Goal: Task Accomplishment & Management: Manage account settings

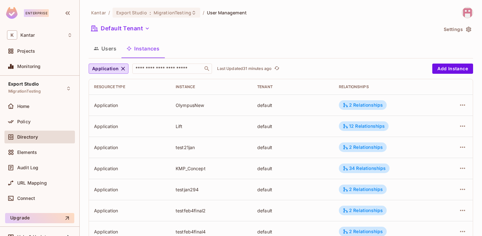
scroll to position [11, 0]
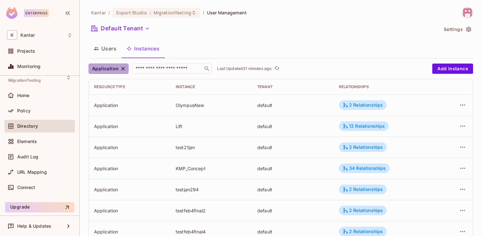
click at [122, 67] on icon "button" at bounding box center [123, 68] width 6 height 6
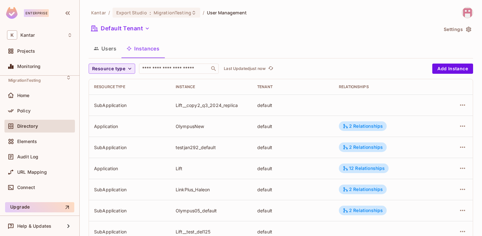
click at [131, 69] on icon "button" at bounding box center [130, 68] width 6 height 6
click at [103, 82] on span "Application" at bounding box center [110, 83] width 33 height 6
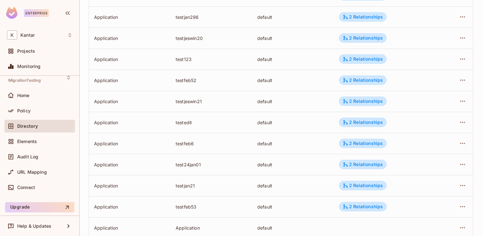
scroll to position [1998, 0]
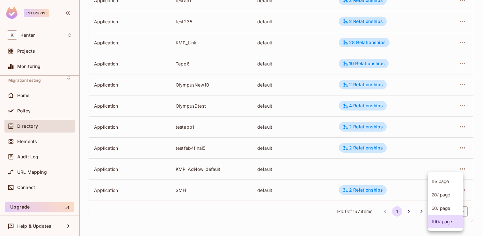
click at [459, 211] on body "Enterprise K Kantar Projects Monitoring Export Studio MigrationTesting Home Pol…" at bounding box center [241, 118] width 482 height 236
click at [448, 220] on li "100 / page" at bounding box center [445, 221] width 35 height 13
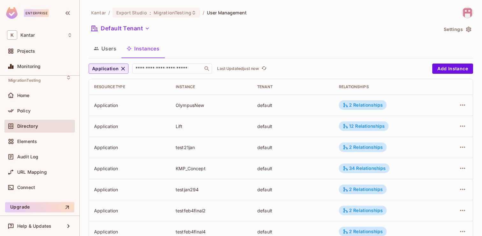
scroll to position [198, 0]
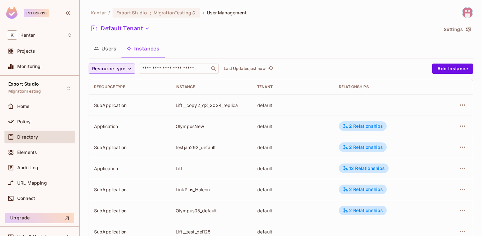
click at [131, 66] on icon "button" at bounding box center [130, 68] width 6 height 6
click at [111, 83] on span "Application" at bounding box center [110, 83] width 33 height 6
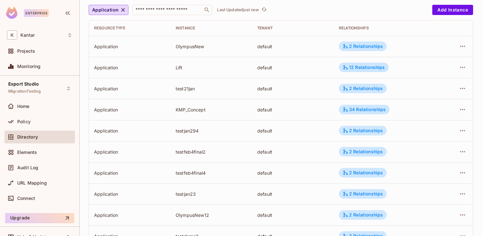
scroll to position [210, 0]
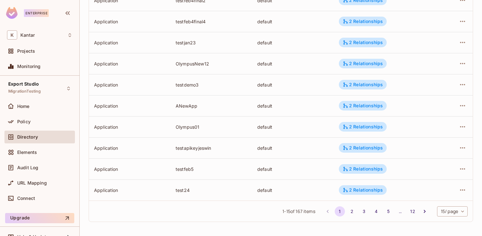
click at [453, 212] on body "Enterprise K Kantar Projects Monitoring Export Studio MigrationTesting Home Pol…" at bounding box center [241, 118] width 482 height 236
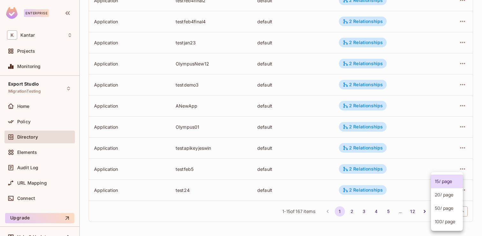
click at [448, 223] on li "100 / page" at bounding box center [447, 221] width 32 height 13
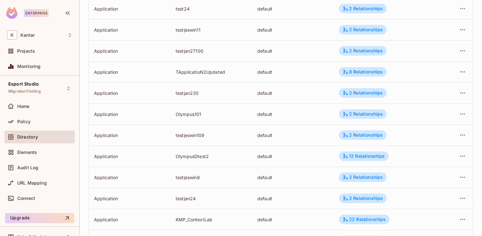
scroll to position [198, 0]
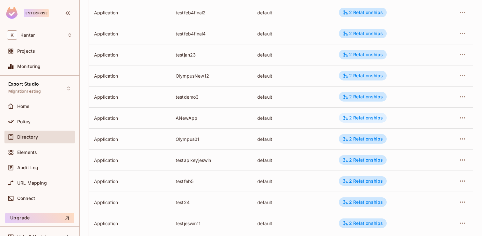
click at [350, 115] on div "2 Relationships" at bounding box center [363, 118] width 40 height 6
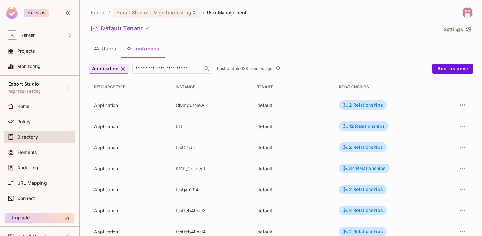
click at [120, 68] on icon "button" at bounding box center [123, 68] width 6 height 6
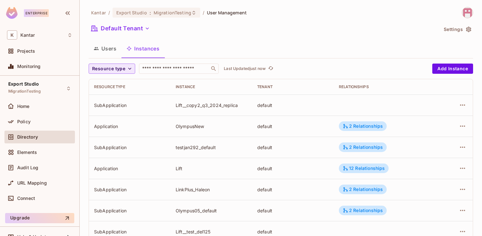
click at [127, 70] on icon "button" at bounding box center [130, 68] width 6 height 6
click at [106, 83] on span "Application" at bounding box center [110, 83] width 33 height 6
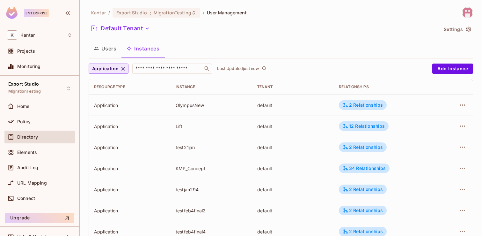
scroll to position [198, 0]
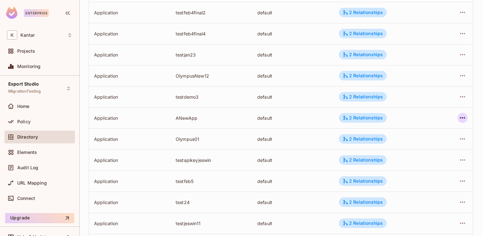
click at [459, 118] on icon "button" at bounding box center [463, 118] width 8 height 8
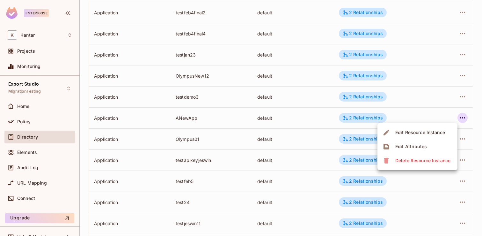
click at [429, 161] on div "Delete Resource Instance" at bounding box center [422, 160] width 55 height 6
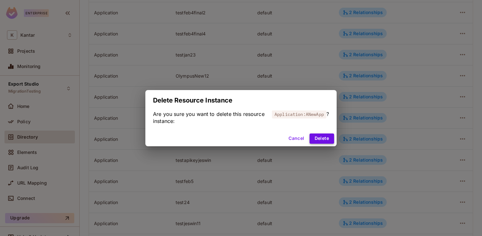
click at [318, 138] on button "Delete" at bounding box center [322, 138] width 25 height 10
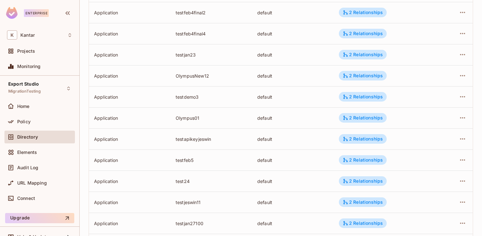
scroll to position [0, 0]
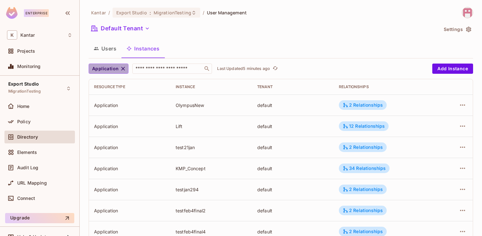
click at [124, 69] on icon "button" at bounding box center [123, 68] width 6 height 6
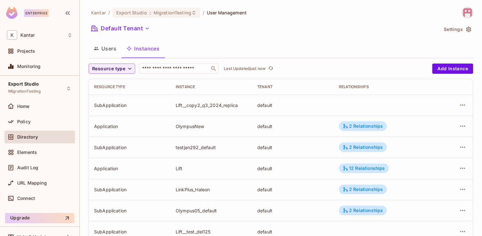
click at [101, 46] on button "Users" at bounding box center [105, 48] width 33 height 16
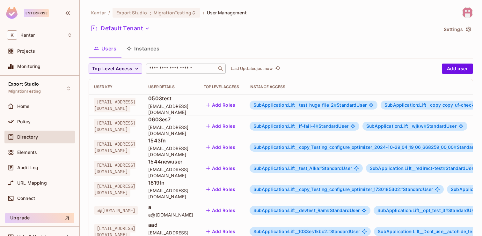
click at [156, 67] on input "text" at bounding box center [181, 68] width 67 height 6
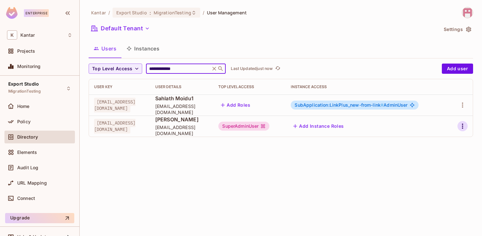
type input "**********"
click at [460, 124] on icon "button" at bounding box center [463, 126] width 8 height 8
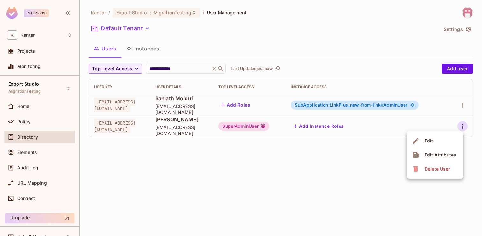
click at [431, 140] on div "Edit" at bounding box center [429, 140] width 9 height 6
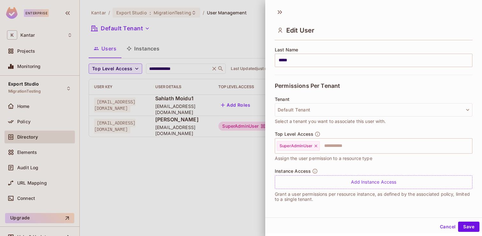
scroll to position [1, 0]
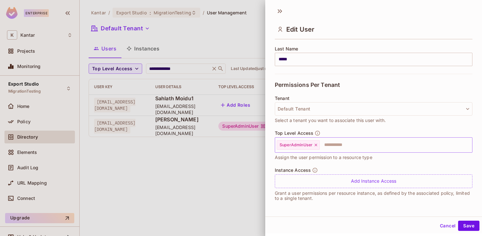
click at [316, 145] on icon at bounding box center [316, 145] width 4 height 4
click at [346, 145] on input "text" at bounding box center [368, 144] width 184 height 13
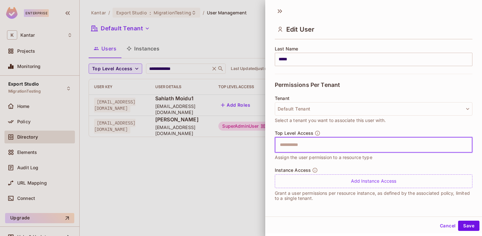
click at [346, 145] on input "text" at bounding box center [368, 144] width 184 height 13
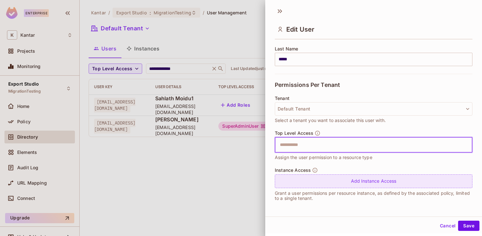
click at [364, 182] on div "Add Instance Access" at bounding box center [374, 181] width 198 height 14
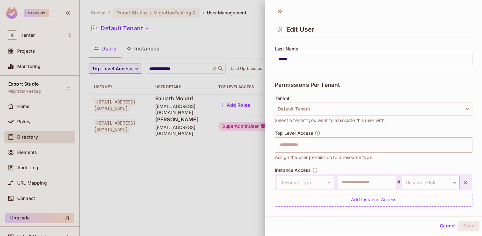
click at [329, 179] on body "**********" at bounding box center [241, 118] width 482 height 236
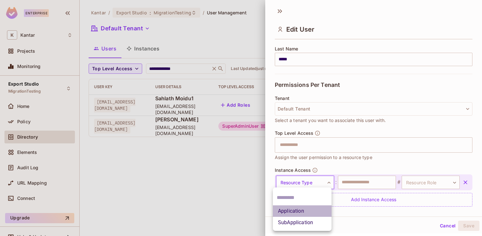
click at [313, 210] on li "Application" at bounding box center [302, 210] width 59 height 11
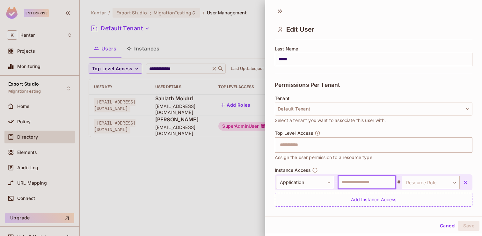
click at [360, 185] on input "text" at bounding box center [367, 181] width 58 height 13
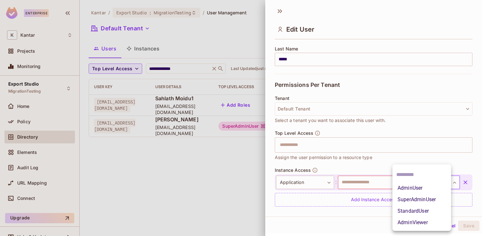
click at [445, 182] on body "**********" at bounding box center [241, 118] width 482 height 236
click at [413, 225] on li "AdminViewer" at bounding box center [421, 221] width 59 height 11
type input "**********"
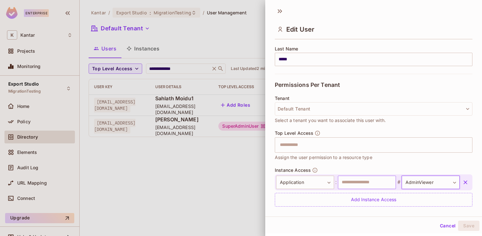
click at [354, 184] on input "text" at bounding box center [367, 181] width 58 height 13
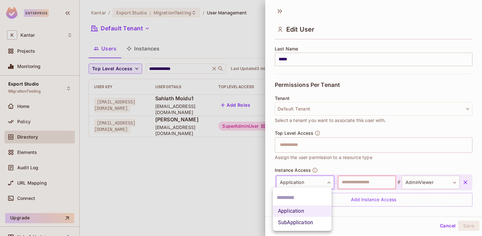
click at [320, 184] on body "**********" at bounding box center [241, 118] width 482 height 236
click at [307, 223] on li "SubApplication" at bounding box center [302, 221] width 59 height 11
click at [325, 183] on body "**********" at bounding box center [241, 118] width 482 height 236
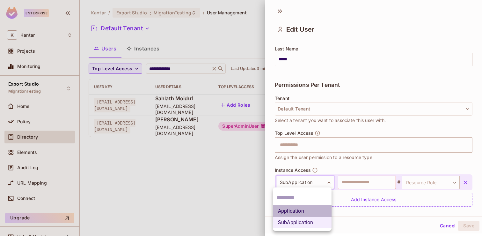
click at [305, 212] on li "Application" at bounding box center [302, 210] width 59 height 11
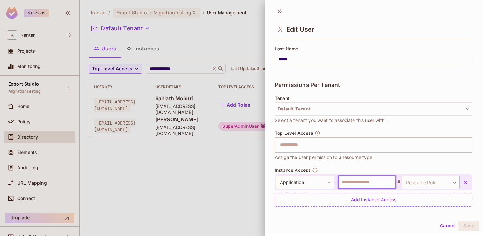
click at [347, 181] on input "text" at bounding box center [367, 181] width 58 height 13
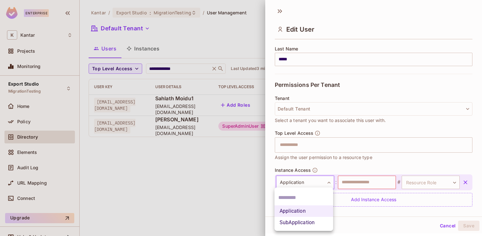
click at [296, 183] on body "**********" at bounding box center [241, 118] width 482 height 236
click at [303, 223] on li "SubApplication" at bounding box center [303, 221] width 59 height 11
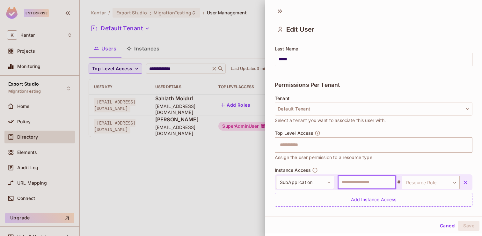
click at [355, 186] on input "text" at bounding box center [367, 181] width 58 height 13
click at [381, 181] on input "*" at bounding box center [367, 181] width 58 height 13
type input "*"
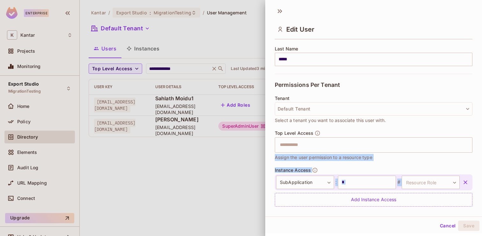
drag, startPoint x: 403, startPoint y: 166, endPoint x: 410, endPoint y: 192, distance: 26.8
click at [403, 181] on div "**********" at bounding box center [374, 82] width 198 height 285
click at [442, 223] on button "Cancel" at bounding box center [447, 225] width 21 height 10
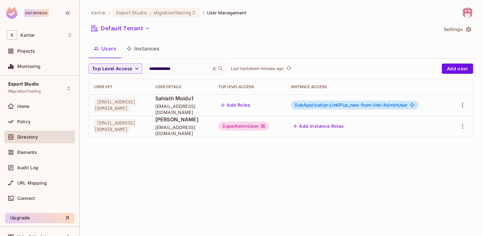
click at [155, 56] on button "Instances" at bounding box center [142, 48] width 43 height 16
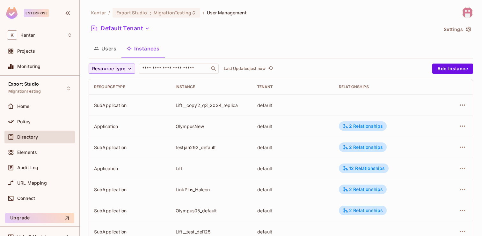
scroll to position [24, 0]
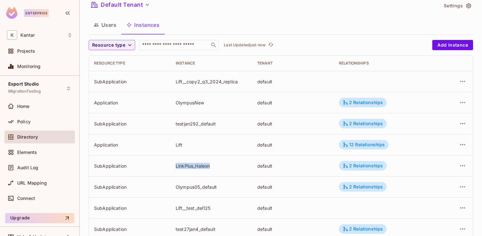
drag, startPoint x: 215, startPoint y: 165, endPoint x: 177, endPoint y: 166, distance: 38.6
click at [177, 166] on div "LinkPlus_Haleon" at bounding box center [211, 166] width 71 height 6
copy div "LinkPlus_Haleon"
click at [111, 31] on button "Users" at bounding box center [105, 25] width 33 height 16
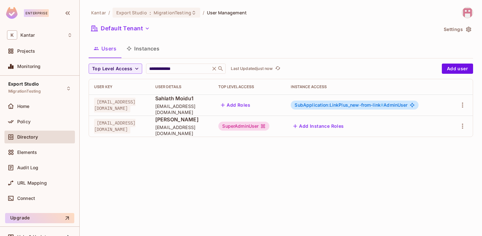
click at [343, 108] on div "SubApplication:LinkPlus_new-from-link # AdminUser" at bounding box center [355, 104] width 128 height 9
click at [353, 105] on span "SubApplication:LinkPlus_new-from-link #" at bounding box center [339, 104] width 89 height 5
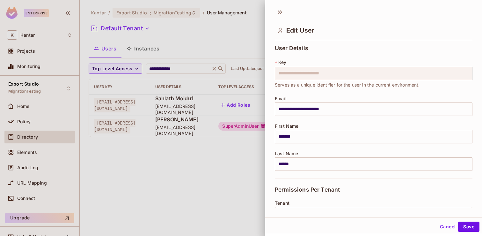
scroll to position [122, 0]
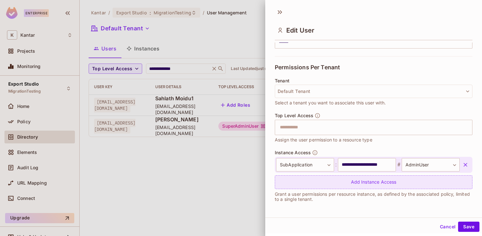
click at [352, 179] on div "Add Instance Access" at bounding box center [374, 182] width 198 height 14
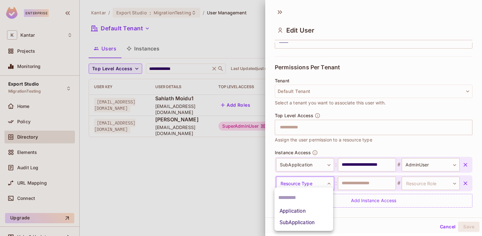
click at [325, 182] on body "**********" at bounding box center [241, 118] width 482 height 236
click at [308, 219] on li "SubApplication" at bounding box center [303, 221] width 59 height 11
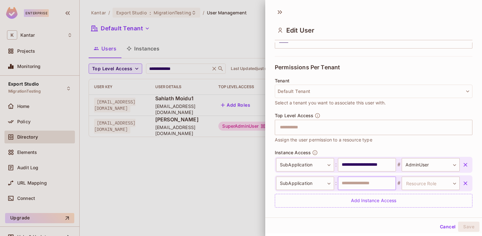
click at [348, 185] on input "text" at bounding box center [367, 182] width 58 height 13
paste input "**********"
type input "**********"
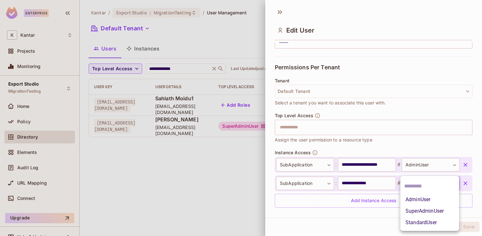
click at [418, 182] on body "**********" at bounding box center [241, 118] width 482 height 236
click at [420, 199] on li "AdminUser" at bounding box center [429, 199] width 59 height 11
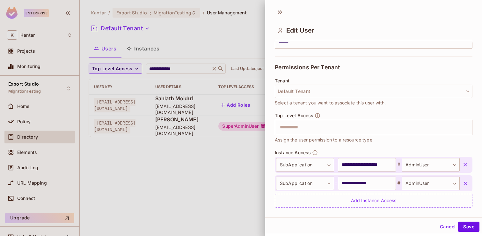
click at [465, 163] on icon "button" at bounding box center [465, 164] width 6 height 6
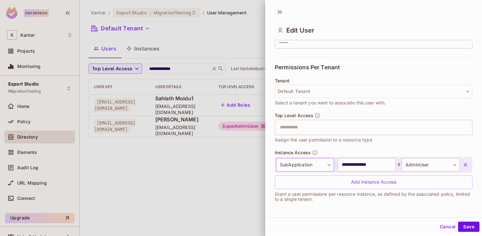
click at [330, 166] on body "**********" at bounding box center [241, 118] width 482 height 236
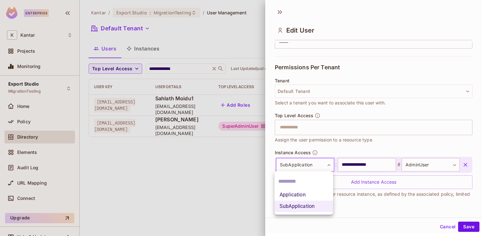
click at [306, 195] on li "Application" at bounding box center [303, 194] width 59 height 11
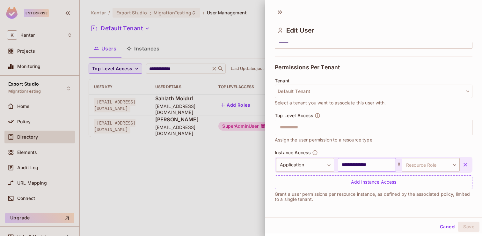
click at [384, 166] on input "**********" at bounding box center [367, 164] width 58 height 13
drag, startPoint x: 384, startPoint y: 166, endPoint x: 361, endPoint y: 163, distance: 23.2
click at [361, 163] on input "**********" at bounding box center [367, 164] width 58 height 13
type input "********"
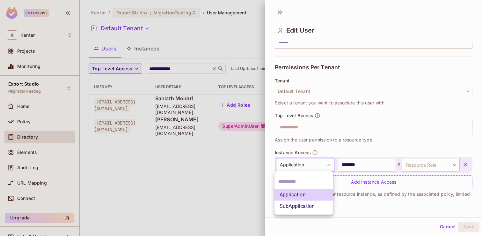
click at [326, 164] on body "**********" at bounding box center [241, 118] width 482 height 236
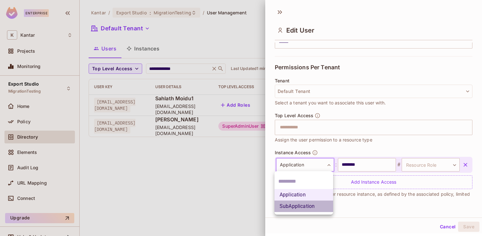
click at [313, 206] on li "SubApplication" at bounding box center [303, 205] width 59 height 11
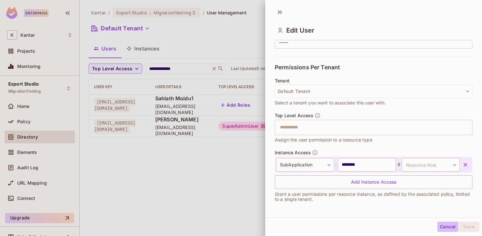
click at [440, 223] on button "Cancel" at bounding box center [447, 226] width 21 height 10
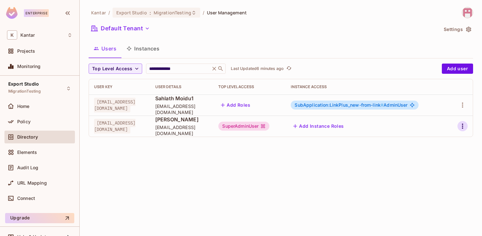
click at [463, 124] on icon "button" at bounding box center [462, 125] width 1 height 5
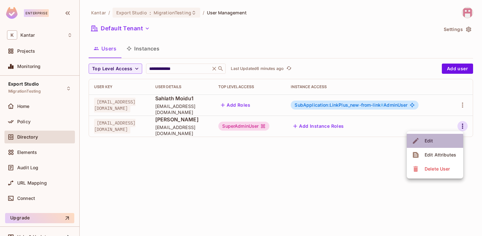
click at [431, 143] on div "Edit" at bounding box center [429, 140] width 9 height 6
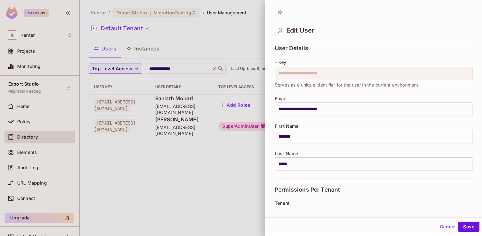
scroll to position [104, 0]
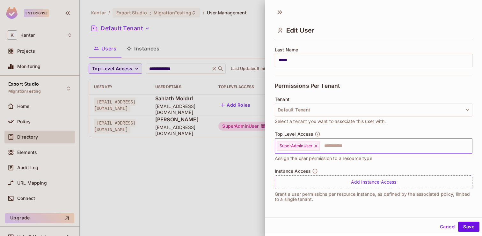
click at [317, 147] on icon at bounding box center [316, 145] width 4 height 4
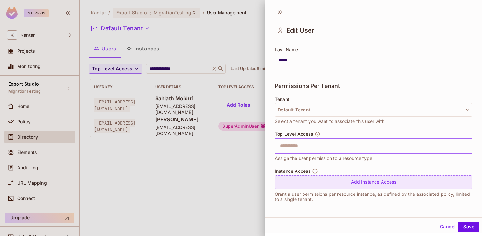
click at [364, 183] on div "Add Instance Access" at bounding box center [374, 182] width 198 height 14
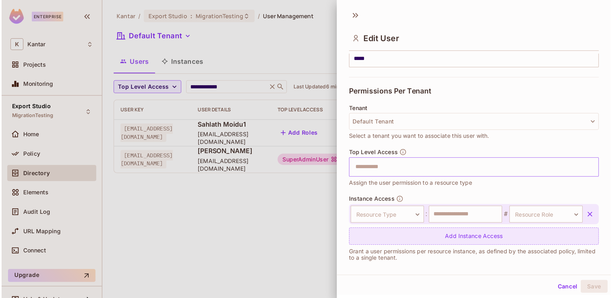
scroll to position [122, 0]
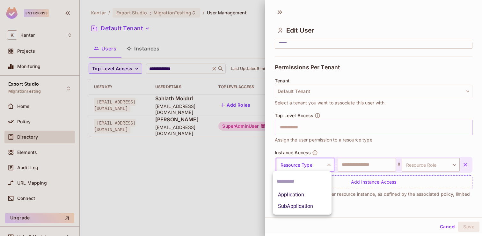
click at [325, 166] on body "**********" at bounding box center [241, 118] width 482 height 236
drag, startPoint x: 292, startPoint y: 196, endPoint x: 315, endPoint y: 199, distance: 23.7
click at [292, 196] on li "Application" at bounding box center [302, 194] width 59 height 11
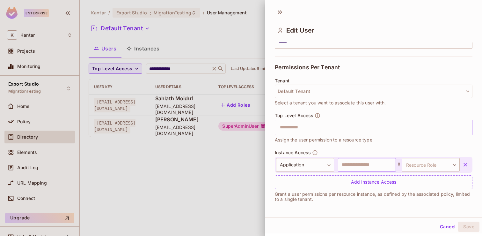
drag, startPoint x: 362, startPoint y: 166, endPoint x: 380, endPoint y: 171, distance: 19.1
click at [362, 166] on input "text" at bounding box center [367, 164] width 58 height 13
type input "********"
click at [425, 168] on body "**********" at bounding box center [241, 118] width 482 height 236
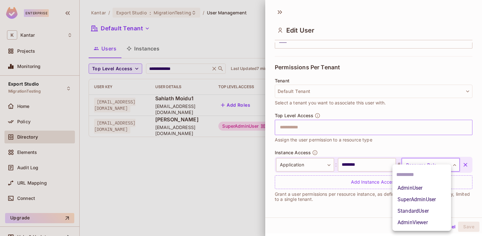
click at [327, 165] on div at bounding box center [241, 118] width 482 height 236
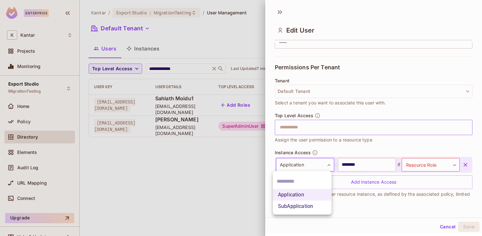
click at [326, 164] on body "**********" at bounding box center [241, 118] width 482 height 236
drag, startPoint x: 292, startPoint y: 207, endPoint x: 316, endPoint y: 207, distance: 24.5
click at [294, 207] on li "SubApplication" at bounding box center [302, 205] width 59 height 11
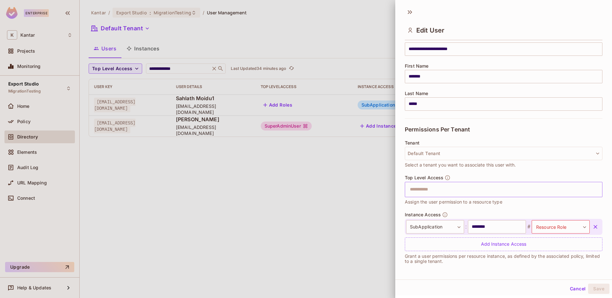
scroll to position [60, 0]
click at [459, 192] on input "text" at bounding box center [498, 189] width 184 height 13
click at [482, 226] on input "********" at bounding box center [497, 226] width 58 height 13
click at [482, 235] on button "Cancel" at bounding box center [577, 288] width 21 height 10
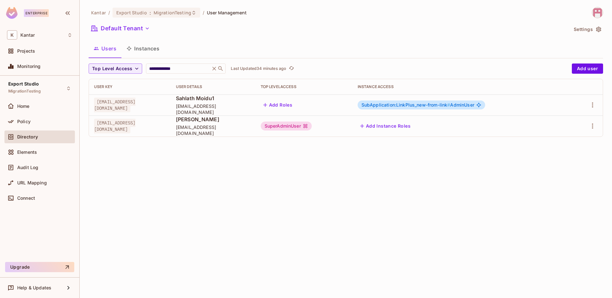
click at [152, 46] on button "Instances" at bounding box center [142, 48] width 43 height 16
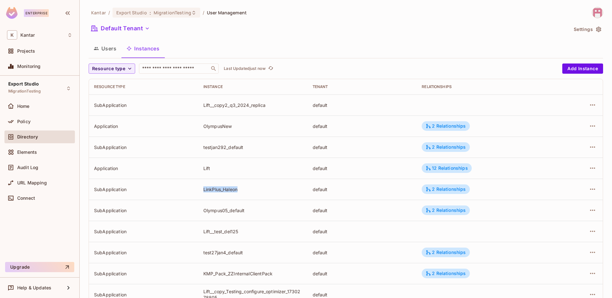
drag, startPoint x: 241, startPoint y: 188, endPoint x: 193, endPoint y: 188, distance: 48.1
click at [193, 188] on tr "SubApplication LinkPlus_Haleon default 2 Relationships" at bounding box center [346, 189] width 514 height 21
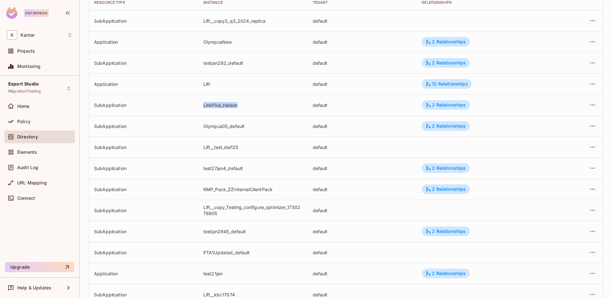
scroll to position [148, 0]
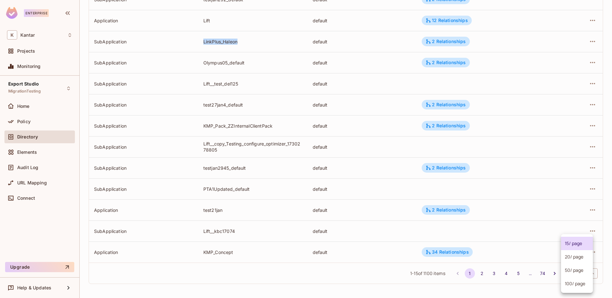
drag, startPoint x: 581, startPoint y: 273, endPoint x: 585, endPoint y: 284, distance: 12.0
click at [482, 235] on body "Enterprise K Kantar Projects Monitoring Export Studio MigrationTesting Home Pol…" at bounding box center [306, 149] width 612 height 298
click at [482, 235] on li "100 / page" at bounding box center [577, 283] width 32 height 13
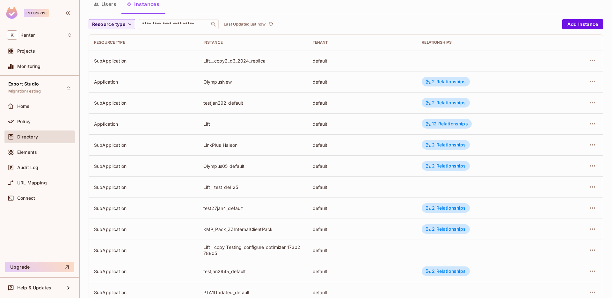
scroll to position [0, 0]
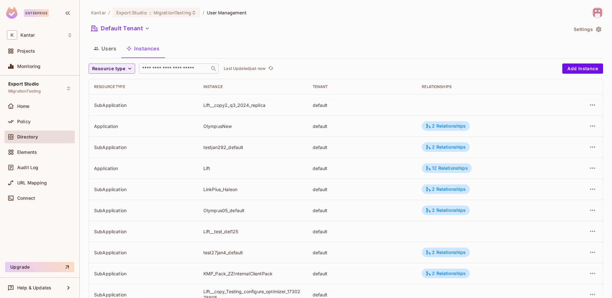
click at [163, 67] on input "text" at bounding box center [174, 68] width 67 height 6
type input "*******"
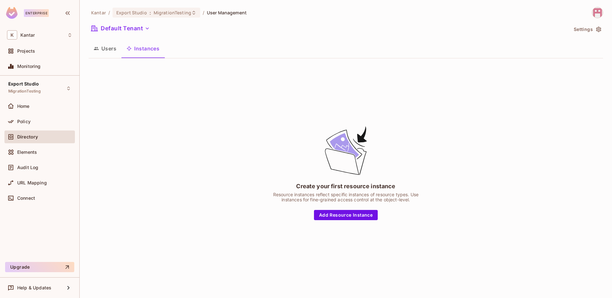
click at [106, 44] on button "Users" at bounding box center [105, 48] width 33 height 16
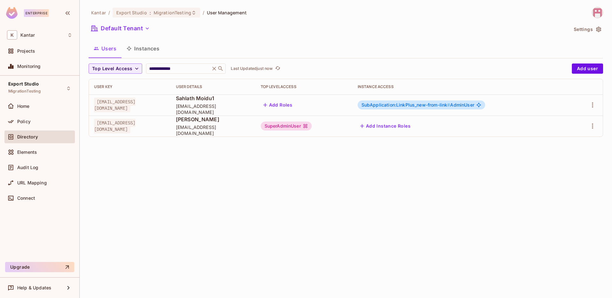
click at [152, 50] on button "Instances" at bounding box center [142, 48] width 43 height 16
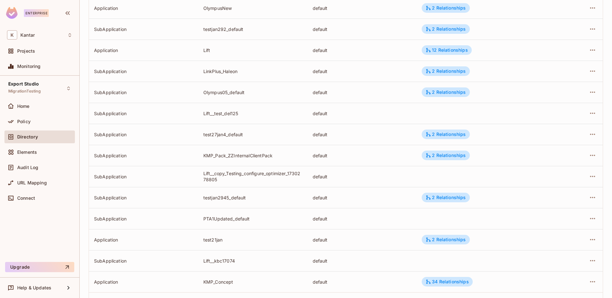
scroll to position [148, 0]
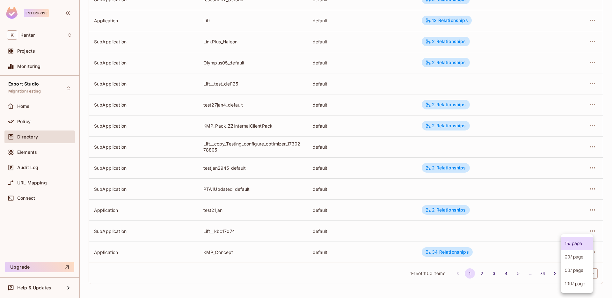
click at [482, 235] on body "Enterprise K Kantar Projects Monitoring Export Studio MigrationTesting Home Pol…" at bounding box center [306, 149] width 612 height 298
click at [482, 235] on li "100 / page" at bounding box center [577, 283] width 32 height 13
type input "***"
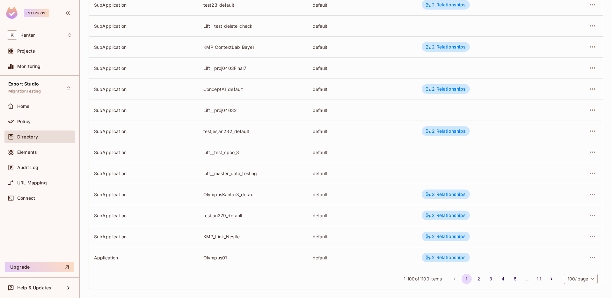
scroll to position [1936, 0]
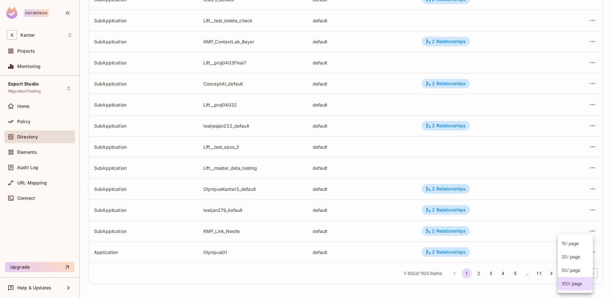
click at [482, 235] on body "Enterprise K Kantar Projects Monitoring Export Studio MigrationTesting Home Pol…" at bounding box center [306, 149] width 612 height 298
click at [482, 235] on div at bounding box center [306, 149] width 612 height 298
click at [482, 235] on button "11" at bounding box center [539, 273] width 10 height 10
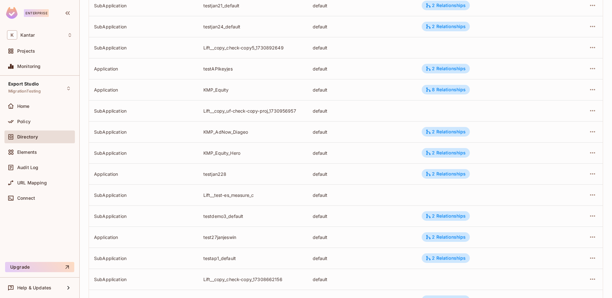
scroll to position [0, 0]
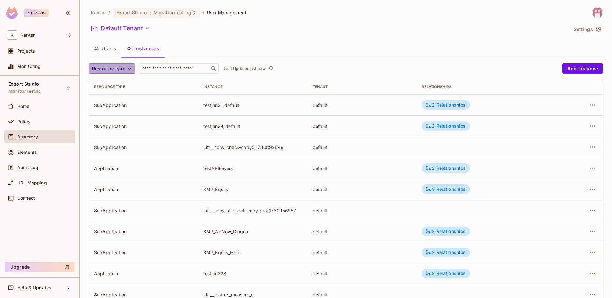
click at [133, 66] on button "Resource type" at bounding box center [112, 68] width 47 height 10
click at [109, 83] on span "Application" at bounding box center [110, 83] width 33 height 6
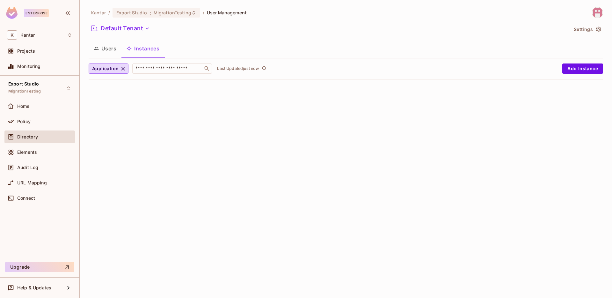
click at [464, 103] on div "Kantar / Export Studio : MigrationTesting / User Management Default Tenant Sett…" at bounding box center [346, 149] width 532 height 298
click at [106, 43] on button "Users" at bounding box center [105, 48] width 33 height 16
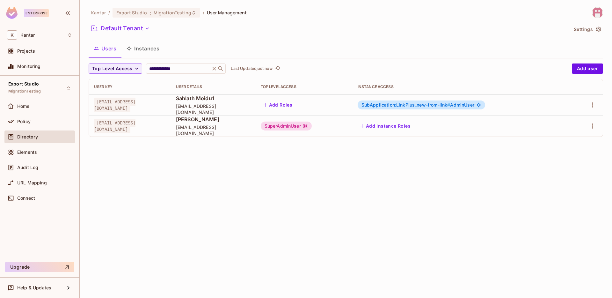
click at [149, 44] on button "Instances" at bounding box center [142, 48] width 43 height 16
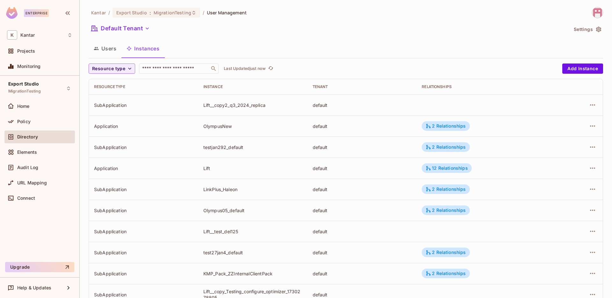
click at [130, 74] on div "Resource type" at bounding box center [112, 68] width 47 height 10
click at [129, 69] on icon "button" at bounding box center [130, 68] width 6 height 6
click at [110, 85] on span "Application" at bounding box center [110, 83] width 33 height 6
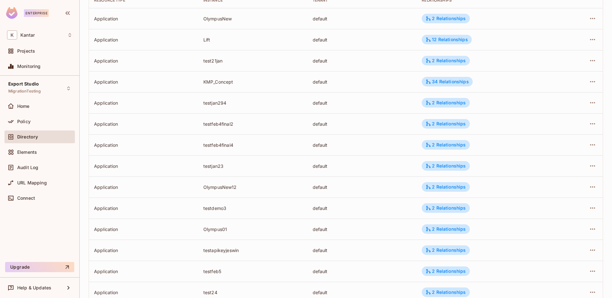
scroll to position [148, 0]
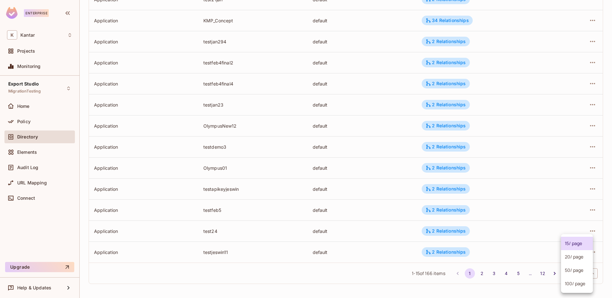
click at [482, 235] on body "Enterprise K Kantar Projects Monitoring Export Studio MigrationTesting Home Pol…" at bounding box center [306, 149] width 612 height 298
click at [482, 235] on li "100 / page" at bounding box center [577, 283] width 32 height 13
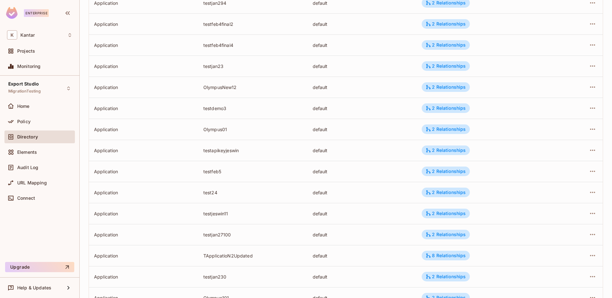
scroll to position [0, 0]
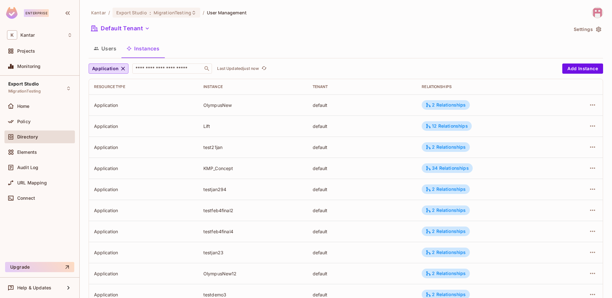
click at [212, 87] on div "Instance" at bounding box center [252, 86] width 99 height 5
click at [123, 67] on icon "button" at bounding box center [123, 68] width 6 height 6
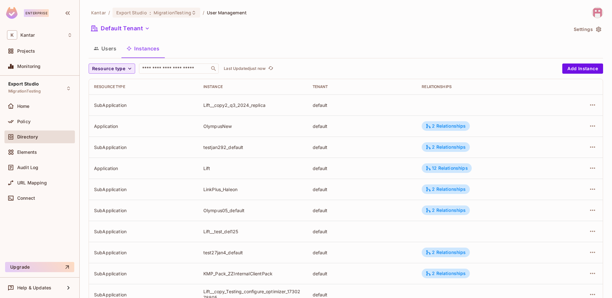
click at [120, 69] on span "Resource type" at bounding box center [108, 69] width 33 height 8
click at [117, 97] on span "SubApplication" at bounding box center [110, 97] width 33 height 6
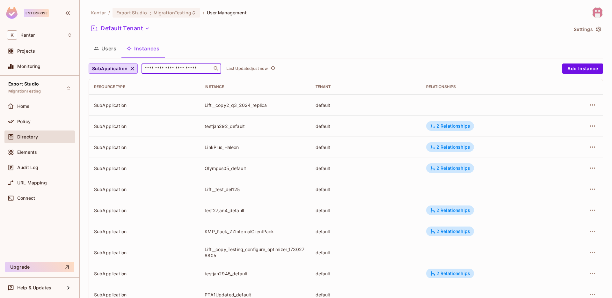
click at [187, 70] on input "text" at bounding box center [176, 68] width 67 height 6
type input "***"
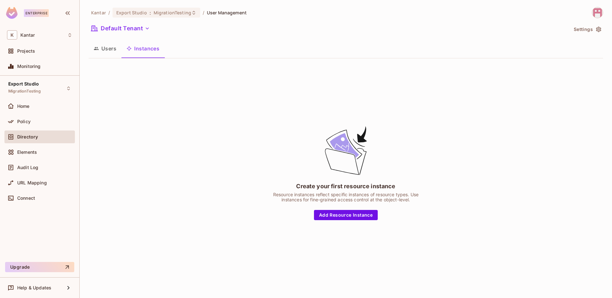
click at [138, 49] on button "Instances" at bounding box center [142, 48] width 43 height 16
click at [103, 49] on button "Users" at bounding box center [105, 48] width 33 height 16
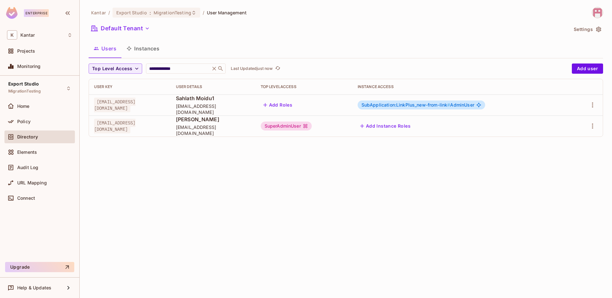
click at [147, 50] on button "Instances" at bounding box center [142, 48] width 43 height 16
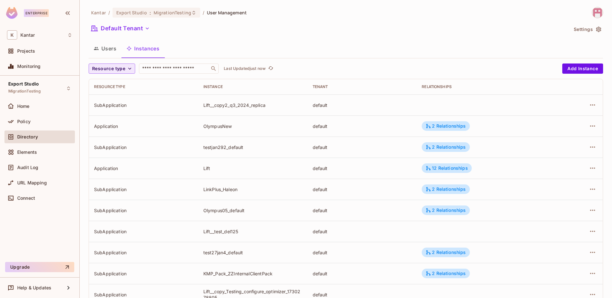
click at [132, 67] on icon "button" at bounding box center [130, 68] width 6 height 6
click at [118, 101] on li "SubApplication" at bounding box center [110, 97] width 43 height 14
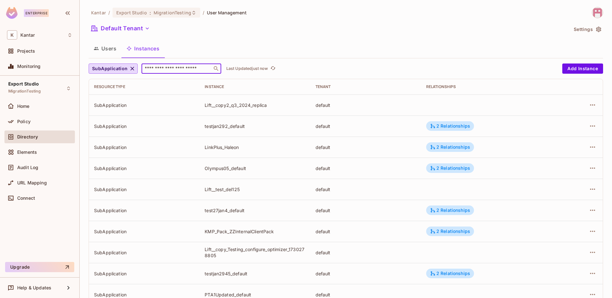
click at [180, 69] on input "text" at bounding box center [176, 68] width 67 height 6
type input "*"
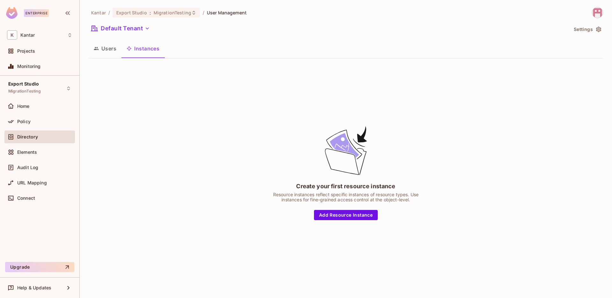
click at [34, 136] on span "Directory" at bounding box center [27, 136] width 21 height 5
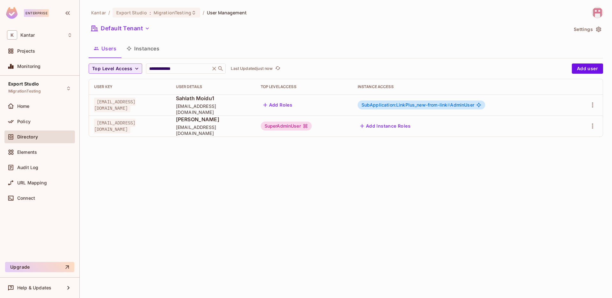
click at [130, 69] on span "Top Level Access" at bounding box center [112, 69] width 40 height 8
click at [147, 50] on div at bounding box center [306, 149] width 612 height 298
click at [147, 48] on button "Instances" at bounding box center [142, 48] width 43 height 16
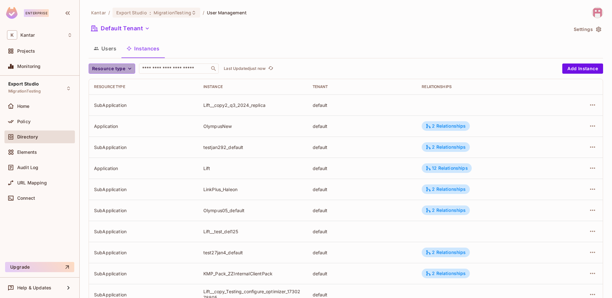
click at [128, 69] on icon "button" at bounding box center [130, 68] width 6 height 6
click at [122, 97] on span "SubApplication" at bounding box center [110, 97] width 33 height 6
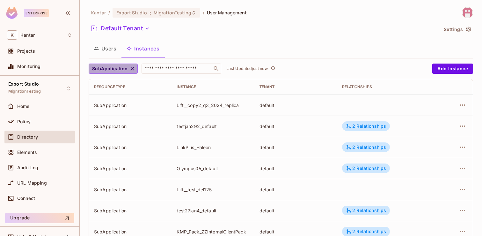
click at [131, 66] on icon "button" at bounding box center [132, 68] width 6 height 6
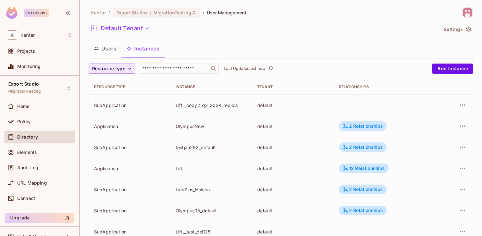
click at [126, 68] on button "Resource type" at bounding box center [112, 68] width 47 height 10
click at [112, 84] on span "Application" at bounding box center [110, 83] width 33 height 6
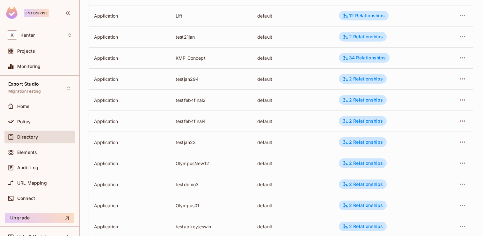
scroll to position [210, 0]
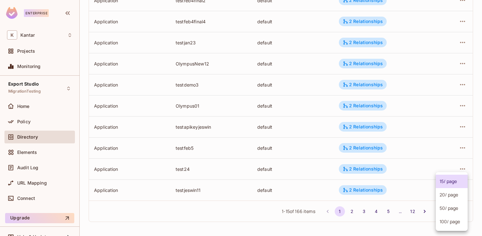
click at [446, 210] on body "Enterprise K Kantar Projects Monitoring Export Studio MigrationTesting Home Pol…" at bounding box center [241, 118] width 482 height 236
click at [451, 223] on li "100 / page" at bounding box center [452, 221] width 32 height 13
type input "***"
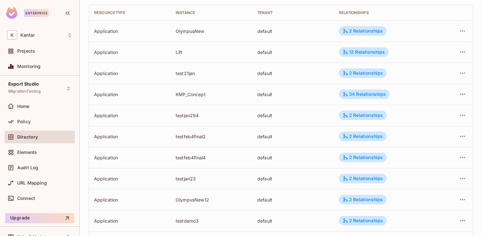
scroll to position [0, 0]
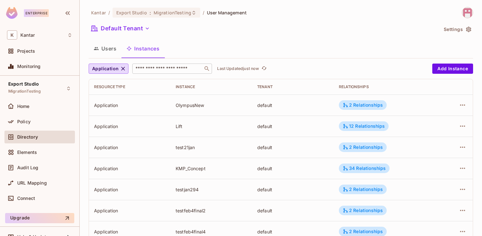
click at [188, 70] on input "text" at bounding box center [167, 68] width 67 height 6
type input "***"
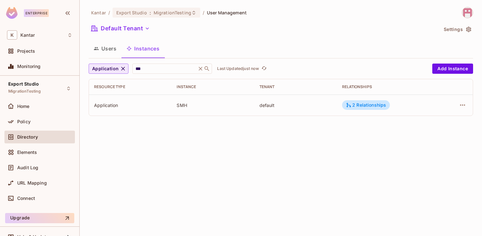
click at [122, 69] on icon "button" at bounding box center [123, 68] width 6 height 6
click at [128, 70] on icon "button" at bounding box center [130, 68] width 6 height 6
click at [114, 99] on span "SubApplication" at bounding box center [110, 97] width 33 height 6
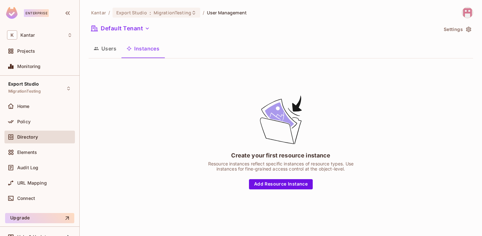
click at [150, 47] on button "Instances" at bounding box center [142, 48] width 43 height 16
click at [109, 46] on button "Users" at bounding box center [105, 48] width 33 height 16
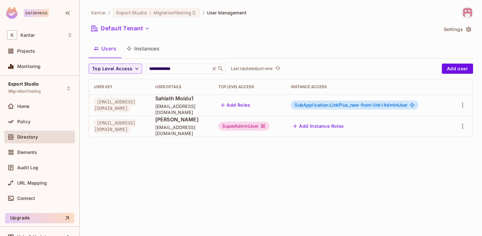
click at [144, 48] on button "Instances" at bounding box center [142, 48] width 43 height 16
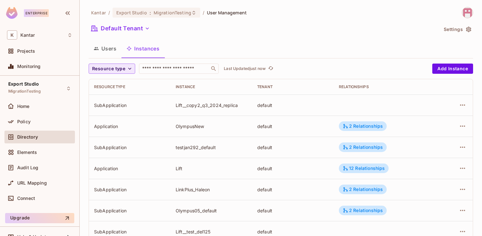
click at [135, 68] on button "Resource type" at bounding box center [112, 68] width 47 height 10
click at [113, 98] on span "SubApplication" at bounding box center [110, 97] width 33 height 6
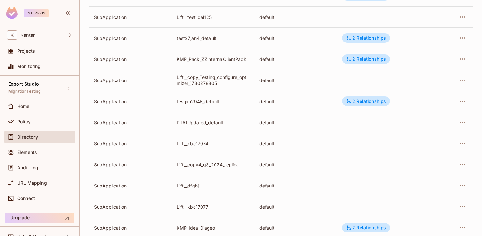
scroll to position [210, 0]
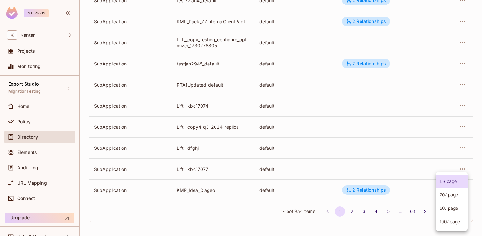
click at [456, 214] on body "Enterprise K Kantar Projects Monitoring Export Studio MigrationTesting Home Pol…" at bounding box center [241, 118] width 482 height 236
click at [453, 224] on li "100 / page" at bounding box center [452, 221] width 32 height 13
type input "***"
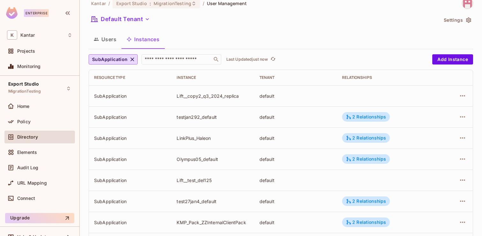
scroll to position [0, 0]
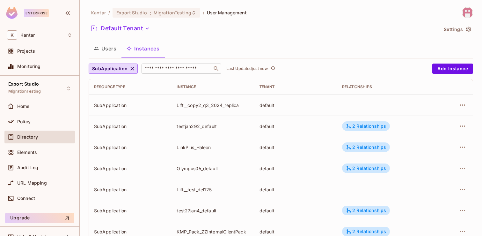
click at [160, 66] on input "text" at bounding box center [176, 68] width 67 height 6
type input "***"
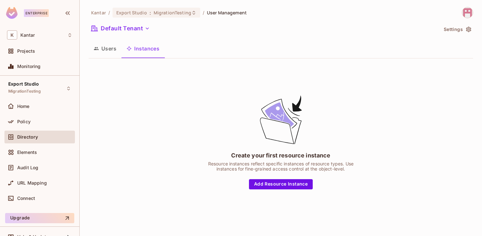
click at [109, 53] on button "Users" at bounding box center [105, 48] width 33 height 16
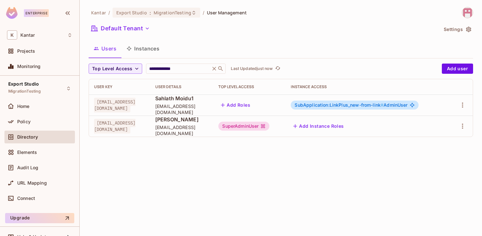
click at [148, 48] on button "Instances" at bounding box center [142, 48] width 43 height 16
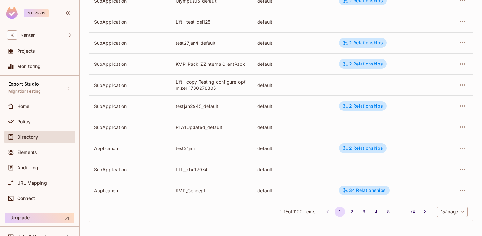
scroll to position [210, 0]
click at [452, 207] on body "Enterprise K Kantar Projects Monitoring Export Studio MigrationTesting Home Pol…" at bounding box center [241, 118] width 482 height 236
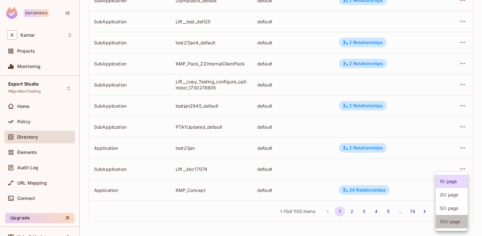
click at [450, 224] on li "100 / page" at bounding box center [452, 221] width 32 height 13
type input "***"
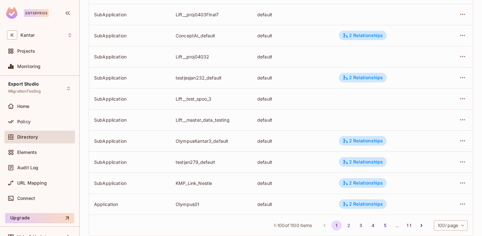
scroll to position [1998, 0]
